Goal: Entertainment & Leisure: Consume media (video, audio)

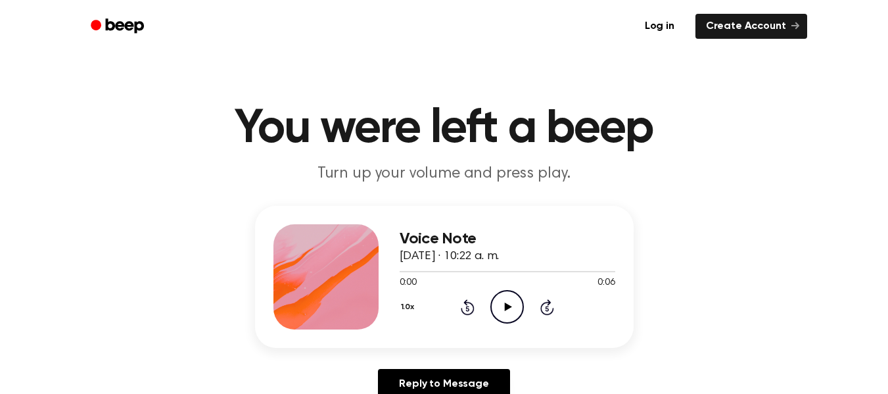
click at [507, 302] on icon "Play Audio" at bounding box center [507, 307] width 34 height 34
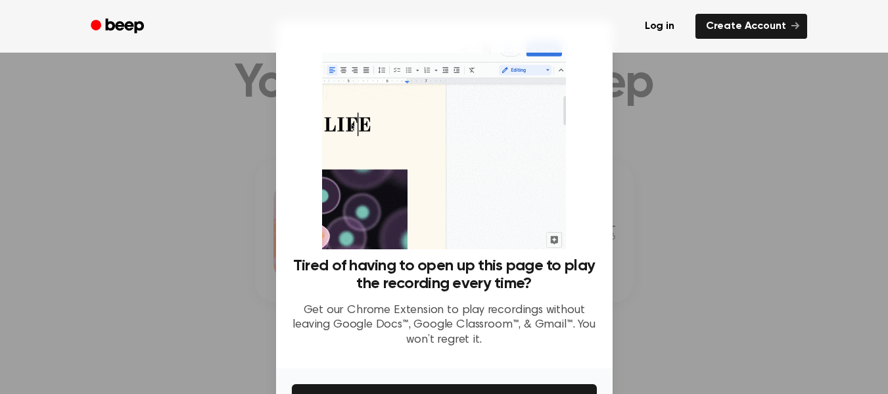
scroll to position [77, 0]
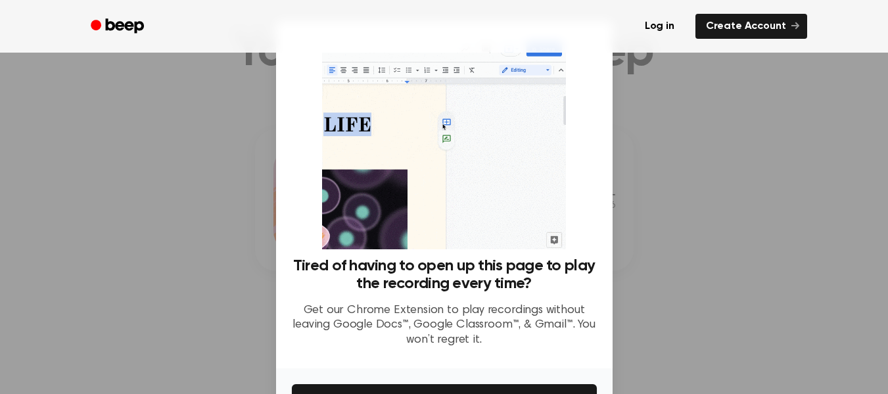
click at [739, 145] on div at bounding box center [444, 197] width 888 height 394
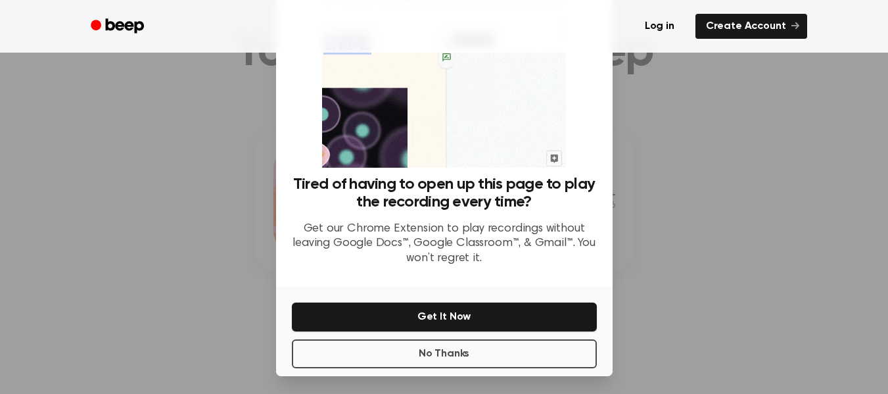
scroll to position [85, 0]
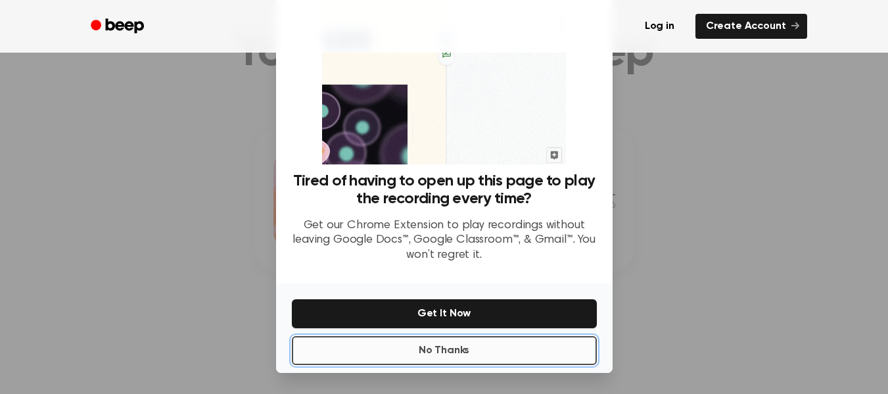
click at [509, 351] on button "No Thanks" at bounding box center [444, 350] width 305 height 29
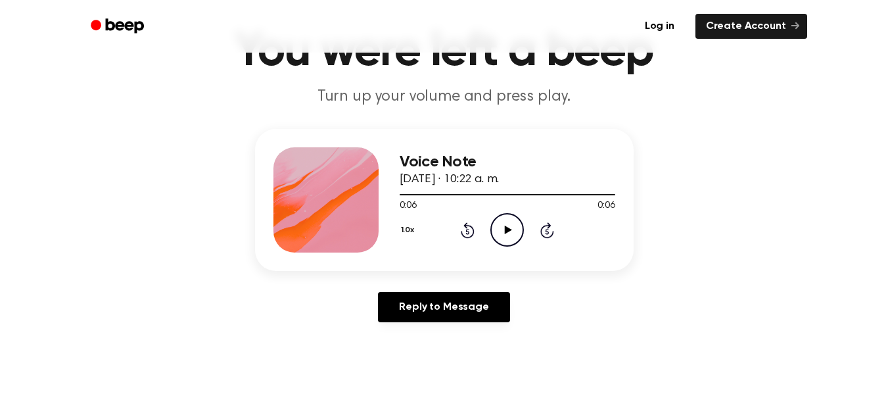
click at [506, 228] on icon at bounding box center [508, 229] width 7 height 9
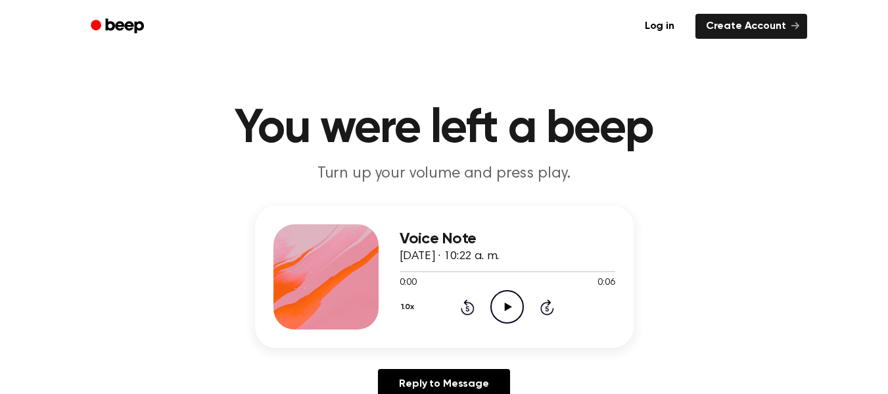
click at [506, 298] on icon "Play Audio" at bounding box center [507, 307] width 34 height 34
click at [511, 300] on icon "Play Audio" at bounding box center [507, 307] width 34 height 34
click at [507, 304] on icon at bounding box center [508, 306] width 7 height 9
click at [509, 304] on icon "Play Audio" at bounding box center [507, 307] width 34 height 34
click at [505, 309] on icon at bounding box center [508, 306] width 7 height 9
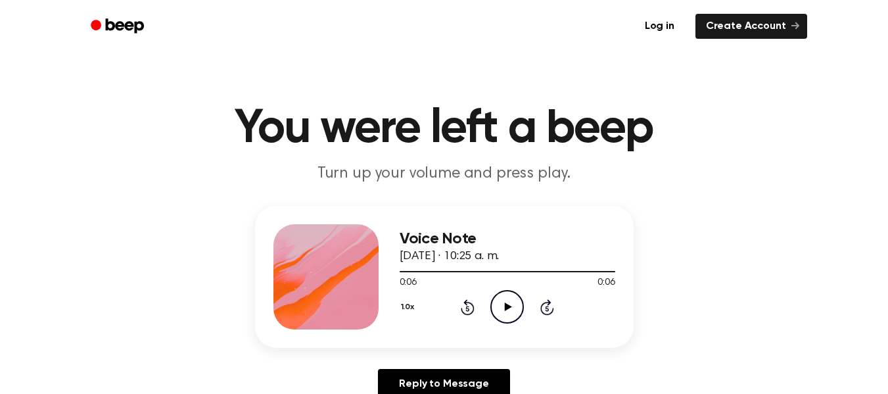
click at [506, 302] on icon "Play Audio" at bounding box center [507, 307] width 34 height 34
click at [506, 308] on icon at bounding box center [508, 306] width 7 height 9
click at [511, 306] on icon "Play Audio" at bounding box center [507, 307] width 34 height 34
click at [501, 299] on icon "Play Audio" at bounding box center [507, 307] width 34 height 34
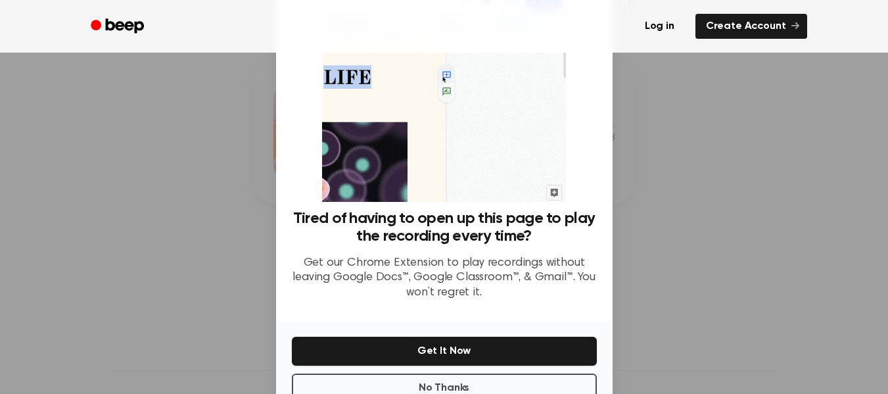
scroll to position [76, 0]
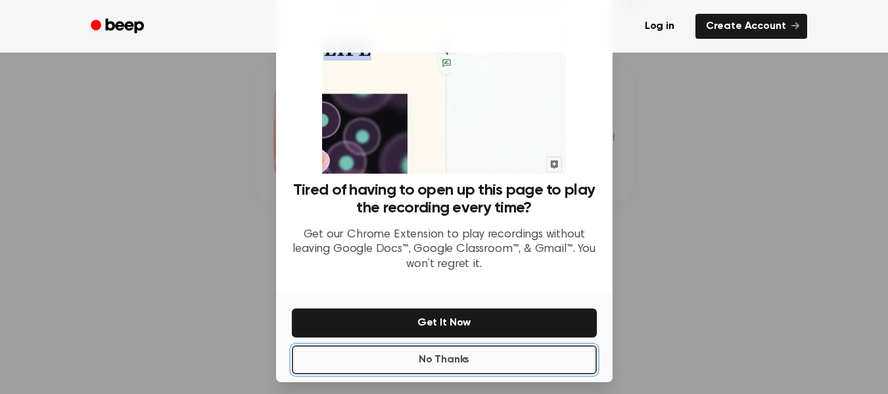
click at [437, 357] on button "No Thanks" at bounding box center [444, 359] width 305 height 29
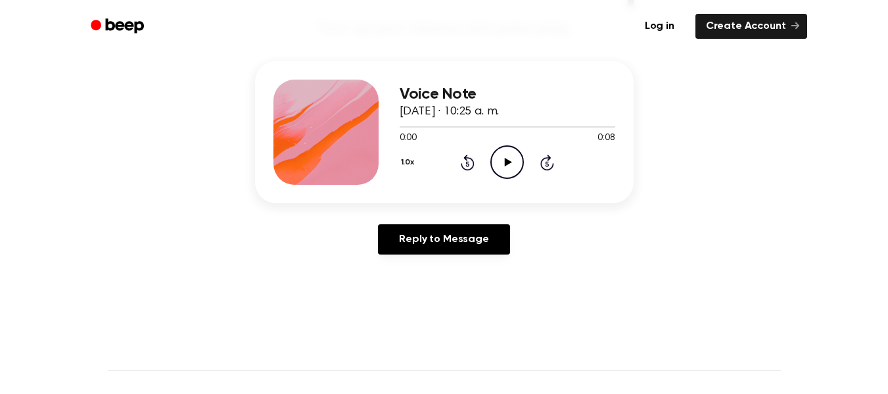
click at [506, 160] on icon at bounding box center [508, 162] width 7 height 9
click at [505, 173] on icon "Play Audio" at bounding box center [507, 162] width 34 height 34
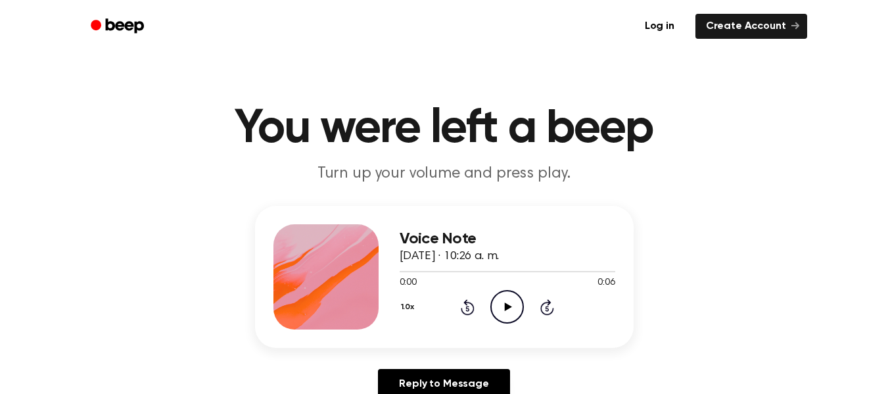
click at [510, 309] on icon "Play Audio" at bounding box center [507, 307] width 34 height 34
click at [507, 309] on icon at bounding box center [508, 306] width 7 height 9
